Goal: Task Accomplishment & Management: Manage account settings

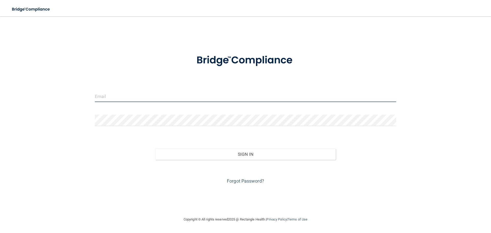
click at [112, 94] on input "email" at bounding box center [245, 96] width 301 height 12
type input "[EMAIL_ADDRESS][DOMAIN_NAME]"
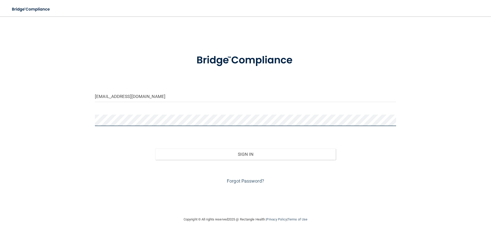
click at [155, 148] on button "Sign In" at bounding box center [245, 153] width 181 height 11
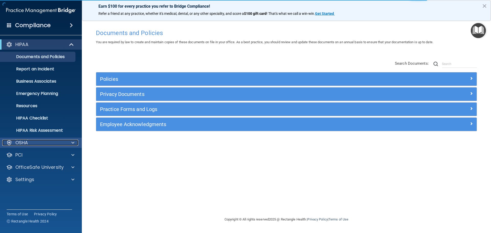
click at [72, 142] on span at bounding box center [72, 143] width 3 height 6
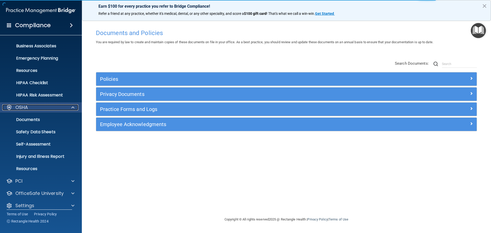
scroll to position [41, 0]
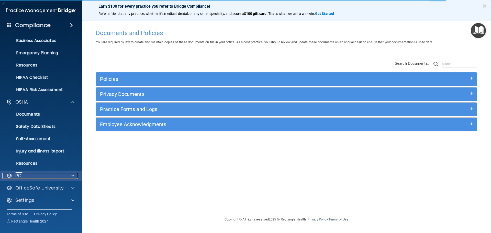
click at [74, 176] on span at bounding box center [72, 176] width 3 height 6
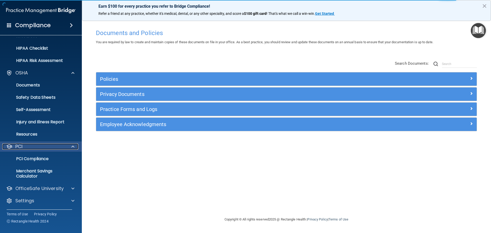
scroll to position [70, 0]
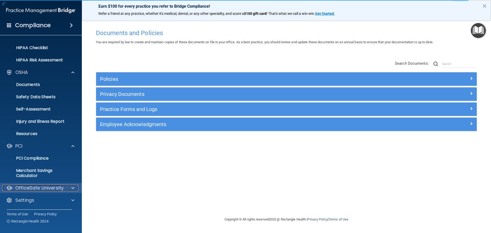
click at [74, 187] on span at bounding box center [72, 188] width 3 height 6
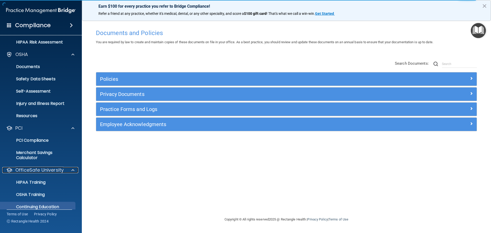
scroll to position [107, 0]
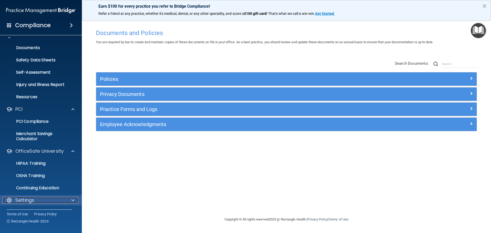
click at [72, 199] on span at bounding box center [72, 200] width 3 height 6
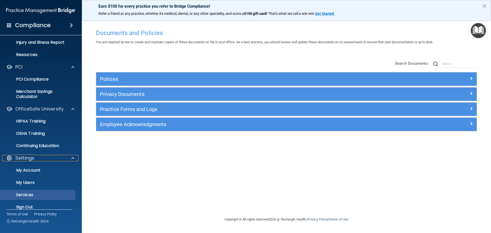
scroll to position [156, 0]
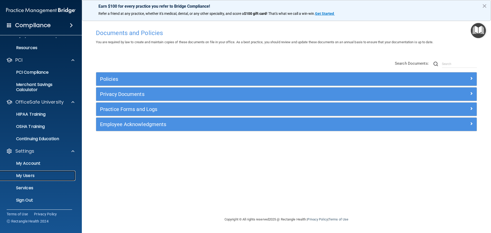
click at [27, 177] on p "My Users" at bounding box center [38, 175] width 70 height 5
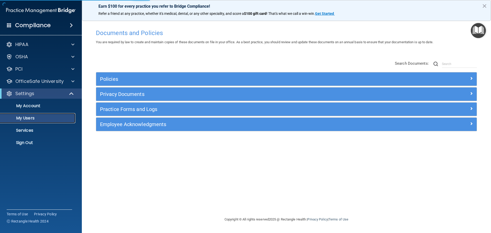
select select "20"
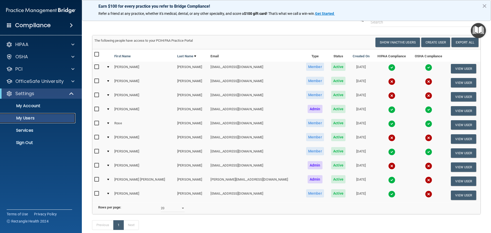
scroll to position [26, 0]
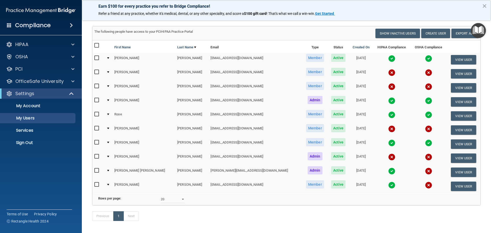
click at [98, 71] on input "checkbox" at bounding box center [97, 72] width 6 height 4
checkbox input "true"
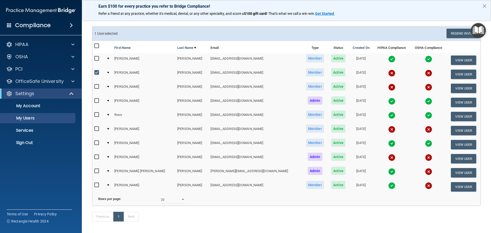
click at [96, 86] on input "checkbox" at bounding box center [97, 87] width 6 height 4
checkbox input "true"
click at [97, 127] on input "checkbox" at bounding box center [97, 129] width 6 height 4
checkbox input "true"
click at [97, 157] on input "checkbox" at bounding box center [97, 157] width 6 height 4
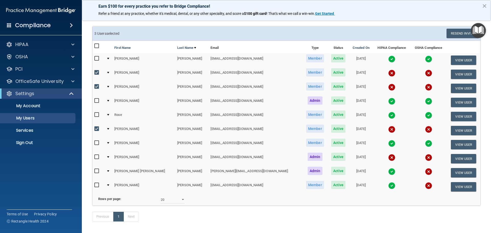
checkbox input "true"
click at [97, 172] on input "checkbox" at bounding box center [97, 171] width 6 height 4
checkbox input "true"
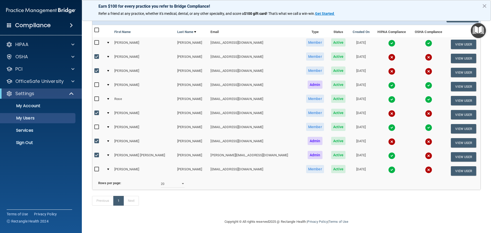
scroll to position [50, 0]
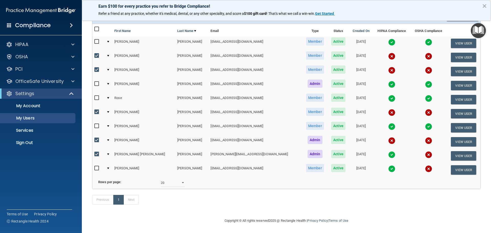
click at [95, 166] on input "checkbox" at bounding box center [97, 168] width 6 height 4
checkbox input "true"
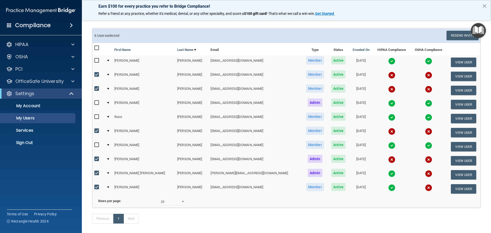
scroll to position [0, 0]
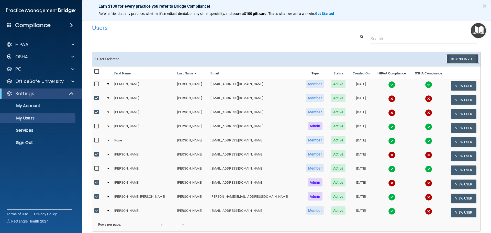
click at [466, 60] on button "Resend Invite" at bounding box center [462, 58] width 32 height 9
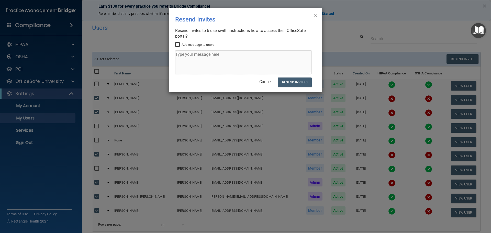
click at [176, 44] on input "Add message to users" at bounding box center [178, 45] width 6 height 4
checkbox input "true"
click at [185, 53] on textarea at bounding box center [243, 62] width 136 height 24
type textarea "Please complete your expired compliance. Thanks!"
click at [291, 80] on button "Resend Invites" at bounding box center [295, 81] width 34 height 9
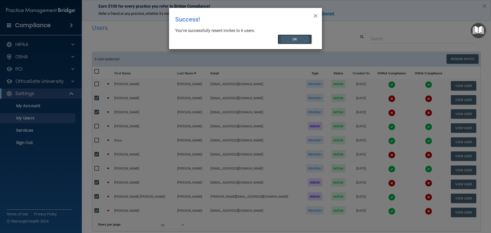
click at [289, 37] on button "OK" at bounding box center [295, 39] width 34 height 9
